Goal: Transaction & Acquisition: Book appointment/travel/reservation

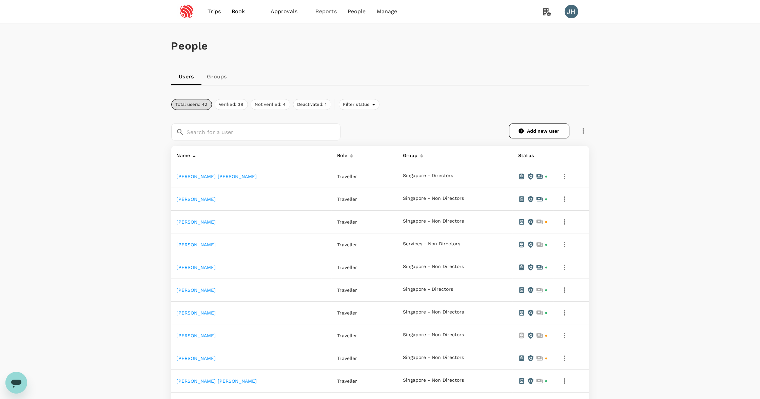
click at [243, 13] on span "Book" at bounding box center [239, 11] width 14 height 8
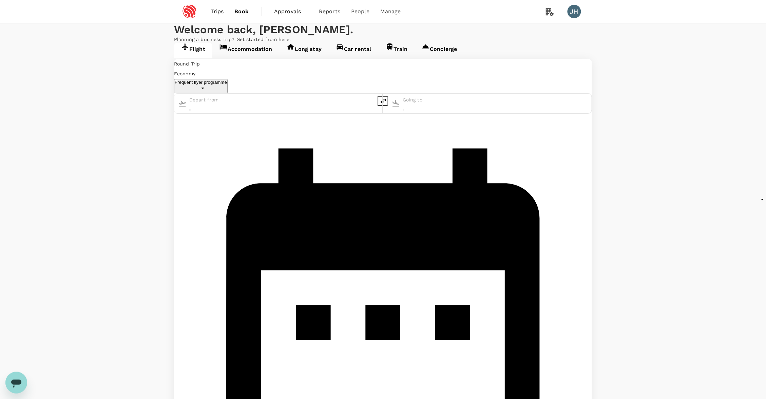
click at [242, 105] on input "text" at bounding box center [218, 100] width 58 height 10
type input "oneway"
type input "Singapore Changi (SIN)"
type input "[GEOGRAPHIC_DATA], [GEOGRAPHIC_DATA] (any)"
type input "Singapore Changi (SIN)"
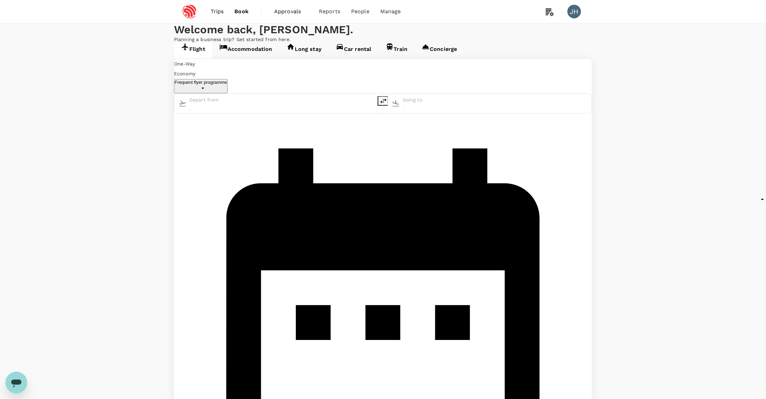
type input "[GEOGRAPHIC_DATA], [GEOGRAPHIC_DATA] (any)"
type input "Singapore Changi (SIN)"
click at [451, 124] on div "[DATE] Add return" at bounding box center [383, 345] width 418 height 462
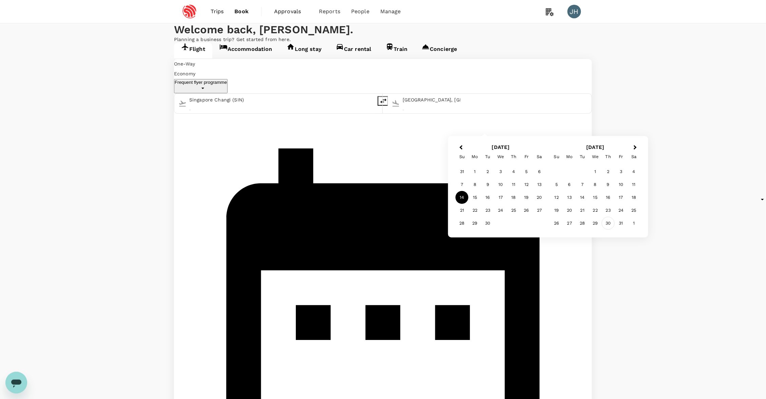
click at [606, 222] on div "30" at bounding box center [608, 223] width 13 height 13
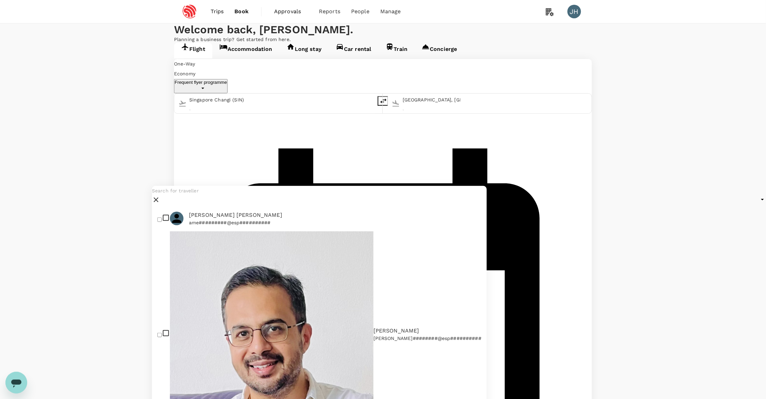
click at [215, 196] on input "text" at bounding box center [319, 191] width 335 height 10
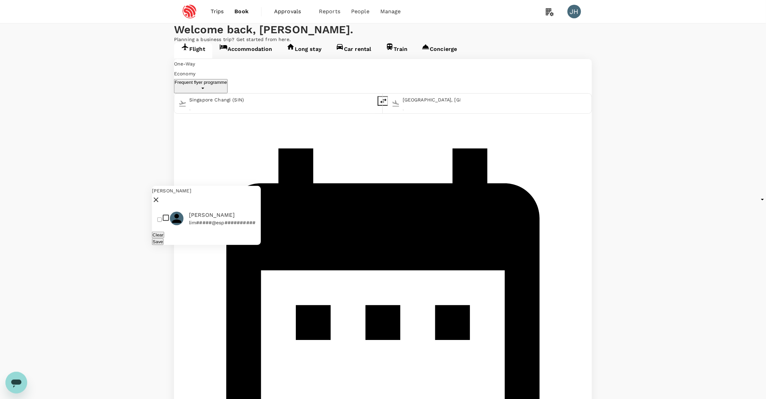
type input "[PERSON_NAME]"
click at [235, 226] on p "lim#####@esp##########" at bounding box center [222, 222] width 66 height 7
checkbox input "true"
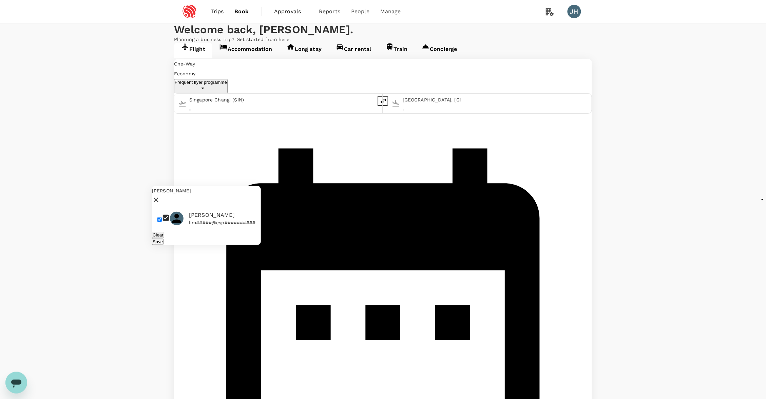
click at [164, 245] on button "Save" at bounding box center [158, 241] width 12 height 6
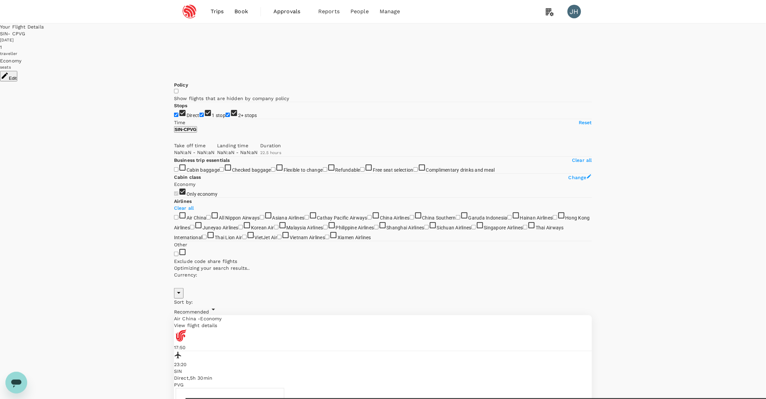
type input "SGD"
type input "1440"
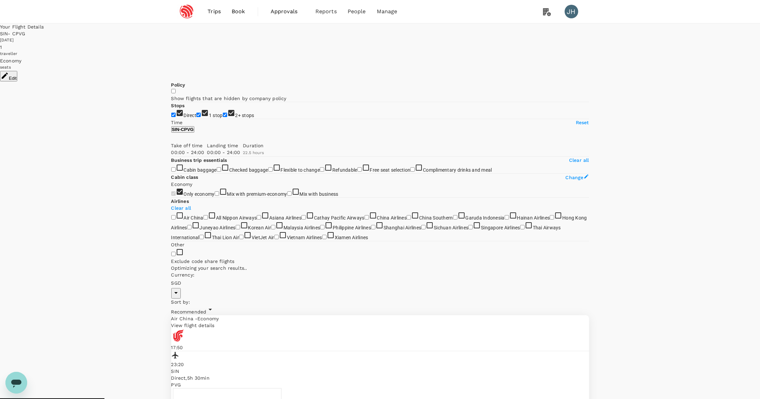
click at [223, 117] on input "2+ stops" at bounding box center [225, 115] width 4 height 4
checkbox input "false"
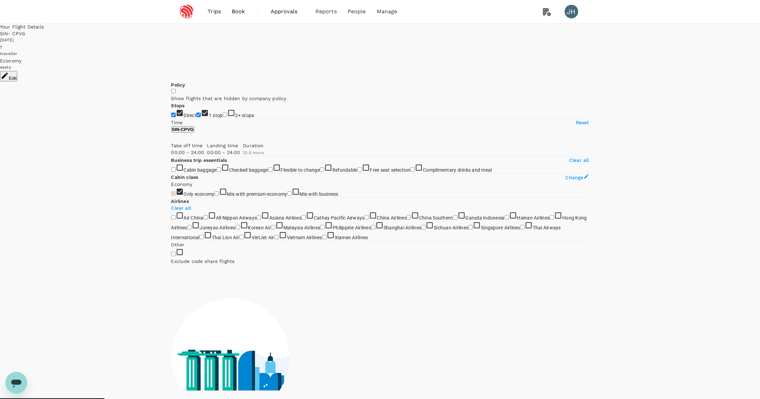
click at [196, 117] on input "1 stop" at bounding box center [198, 115] width 4 height 4
checkbox input "false"
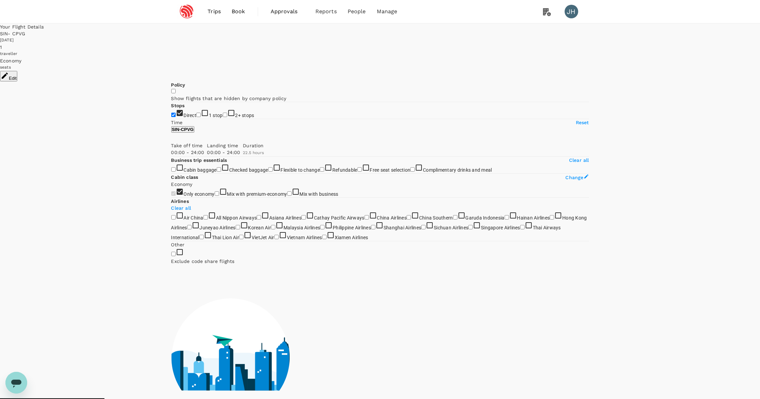
type input "1765"
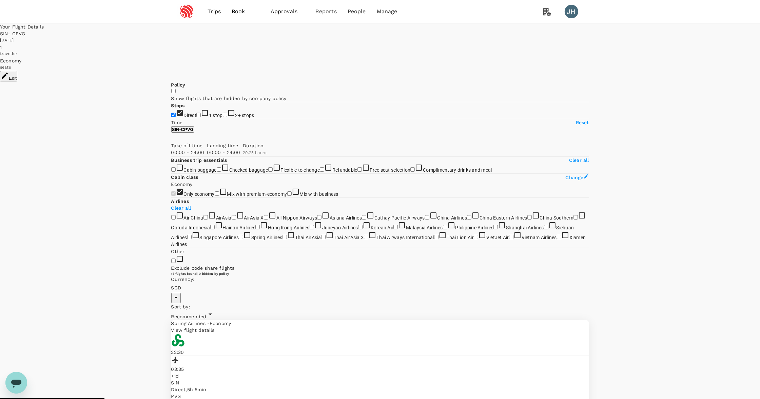
click at [17, 71] on button "Edit" at bounding box center [8, 76] width 17 height 11
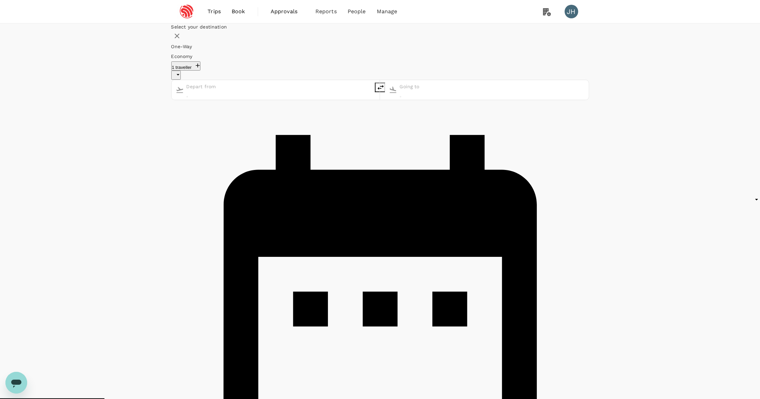
type input "undefined, undefined (any)"
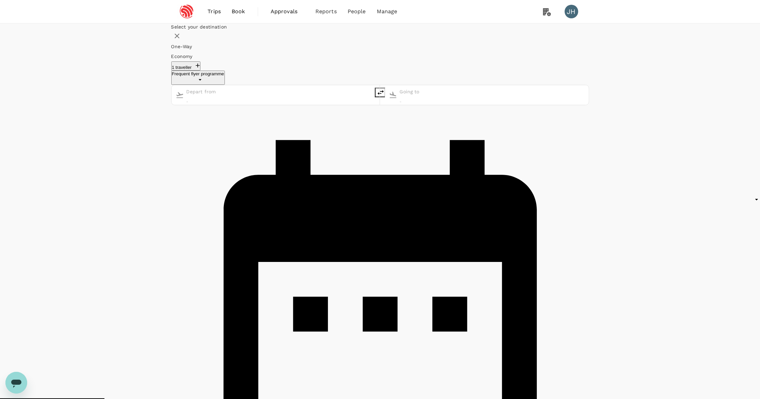
type input "Singapore Changi (SIN)"
type input "[GEOGRAPHIC_DATA], [GEOGRAPHIC_DATA] (any)"
click at [201, 71] on button "1 traveller" at bounding box center [186, 65] width 30 height 9
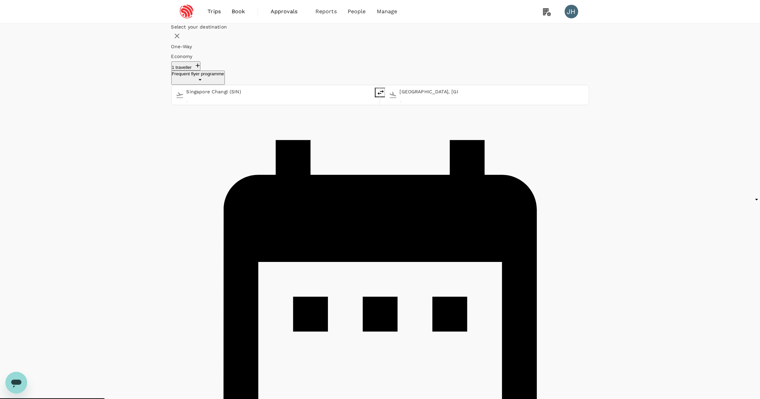
type input "roundtrip"
click at [448, 72] on button "Next Month" at bounding box center [443, 66] width 11 height 11
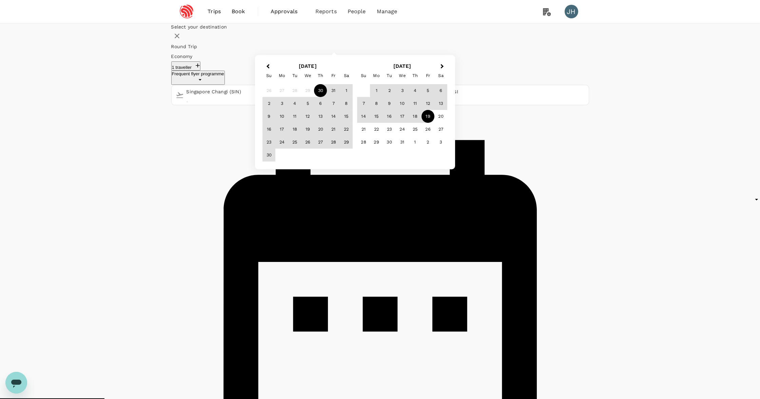
click at [435, 123] on div "19" at bounding box center [428, 116] width 13 height 13
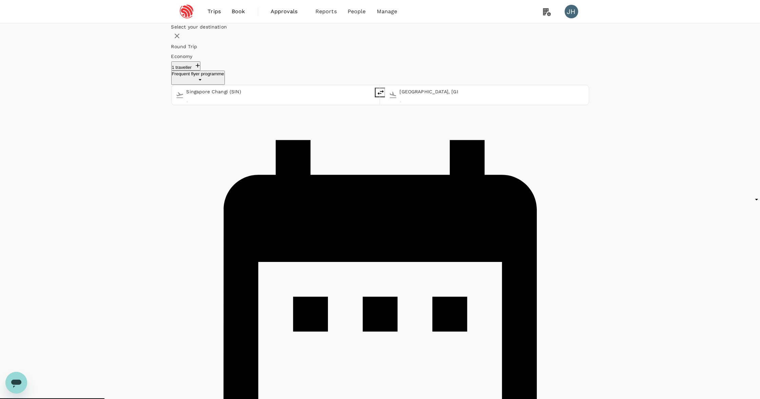
checkbox input "false"
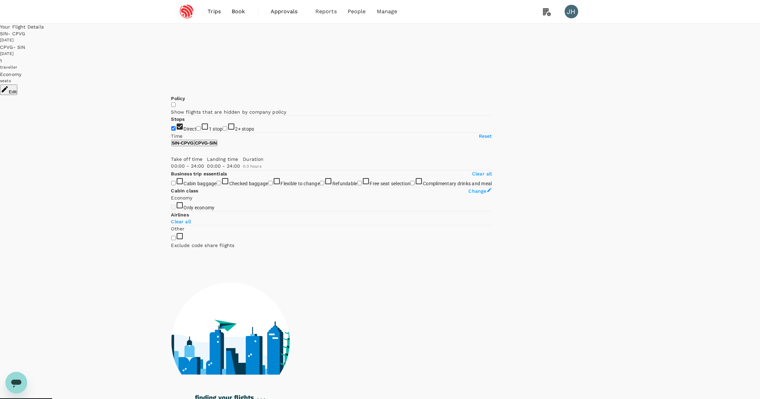
type input "1215"
checkbox input "true"
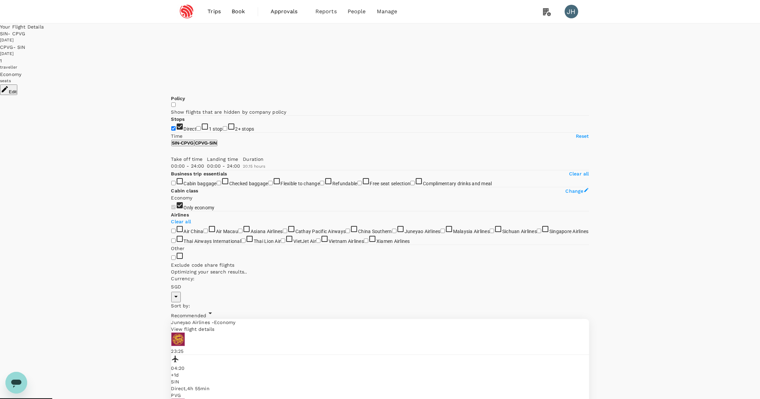
click at [207, 313] on span "Recommended" at bounding box center [188, 315] width 35 height 5
click at [223, 131] on input "2+ stops" at bounding box center [225, 128] width 4 height 4
checkbox input "true"
click at [196, 126] on input "1 stop" at bounding box center [198, 128] width 4 height 4
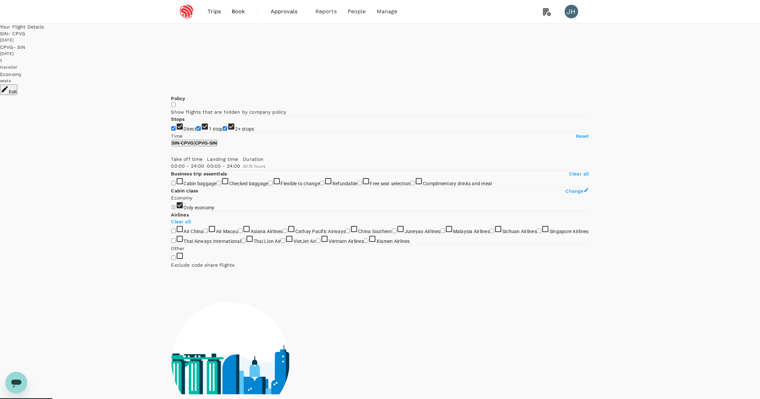
click at [196, 127] on input "1 stop" at bounding box center [198, 128] width 4 height 4
checkbox input "false"
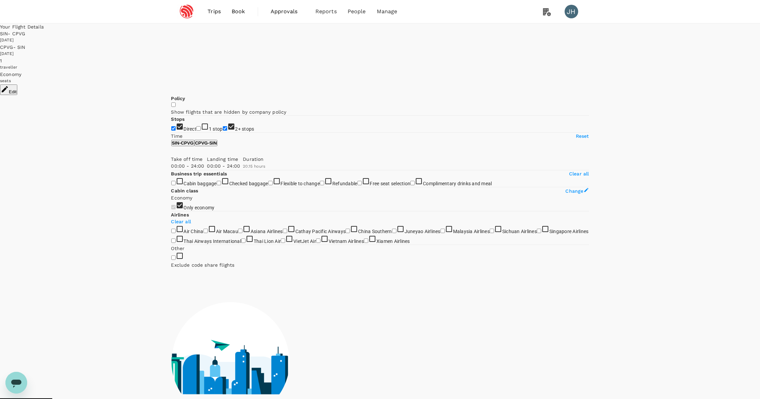
click at [223, 131] on input "2+ stops" at bounding box center [225, 128] width 4 height 4
checkbox input "false"
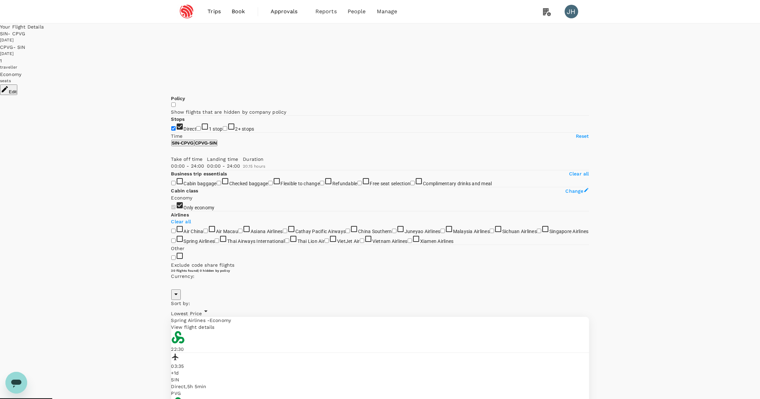
type input "SGD"
click at [239, 12] on span "Book" at bounding box center [239, 11] width 14 height 8
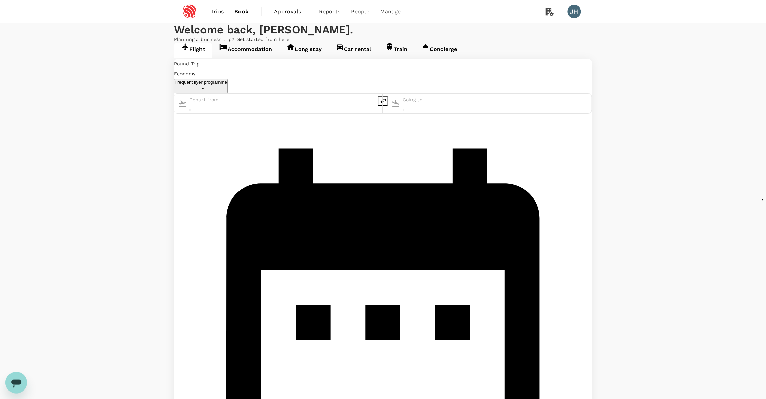
type input "Singapore Changi (SIN)"
type input "[GEOGRAPHIC_DATA], [GEOGRAPHIC_DATA] (any)"
click at [217, 13] on span "Trips" at bounding box center [217, 11] width 13 height 8
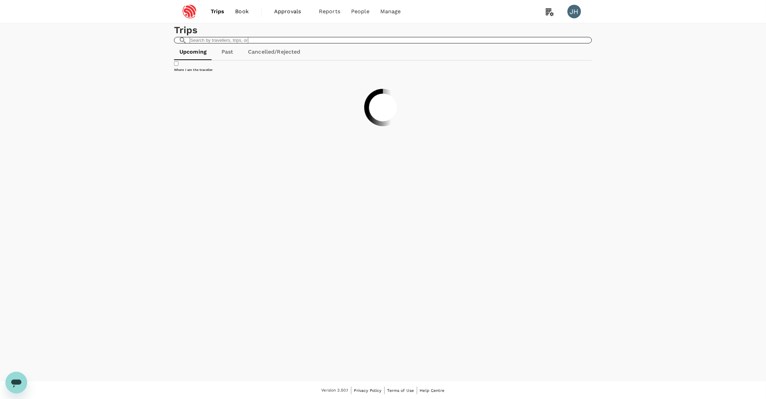
click at [248, 43] on input "text" at bounding box center [219, 40] width 59 height 6
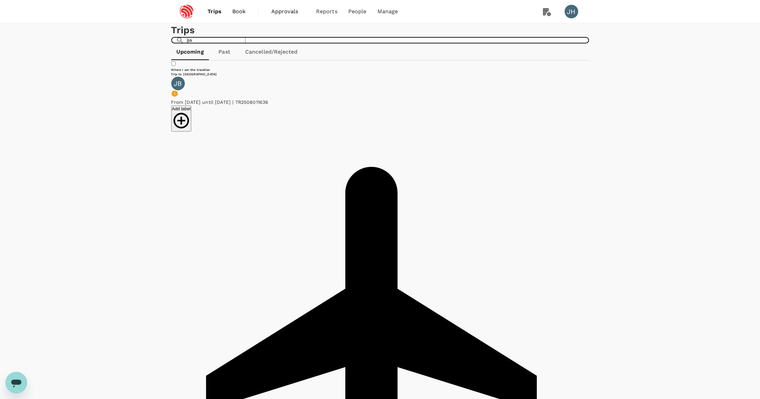
drag, startPoint x: 454, startPoint y: 48, endPoint x: 411, endPoint y: 48, distance: 43.4
click at [411, 44] on div "Trips ​ jia ​" at bounding box center [380, 33] width 418 height 20
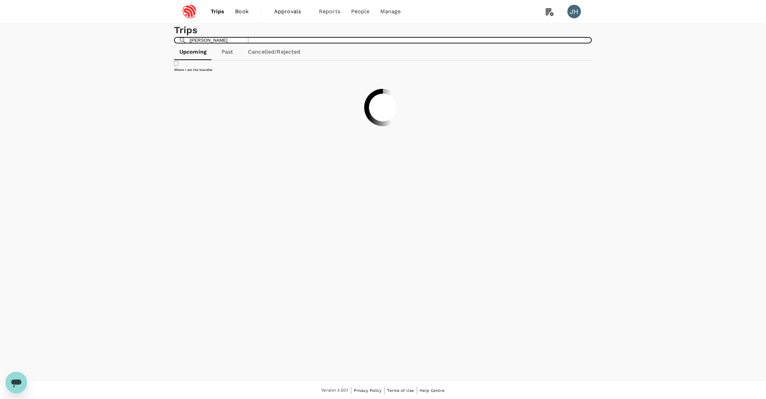
type input "[PERSON_NAME]"
